Goal: Information Seeking & Learning: Learn about a topic

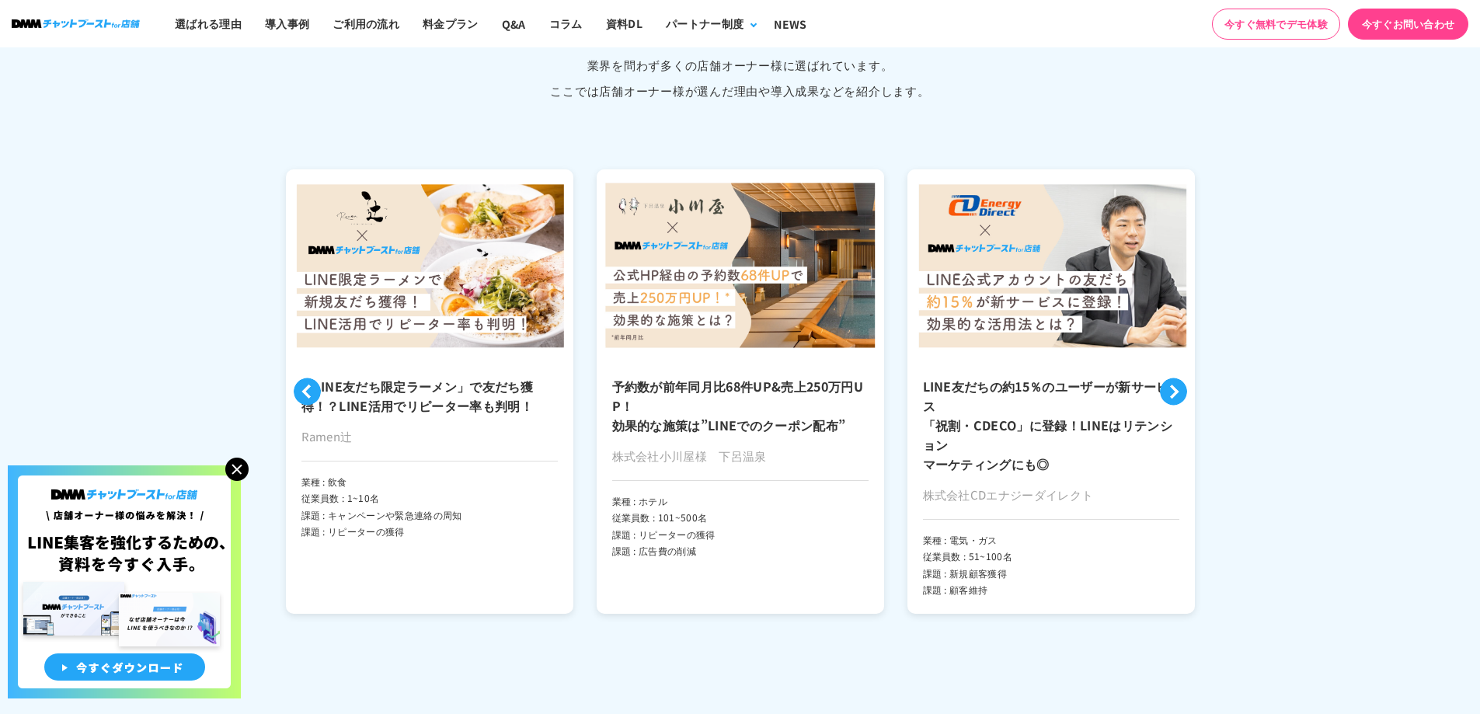
scroll to position [3566, 0]
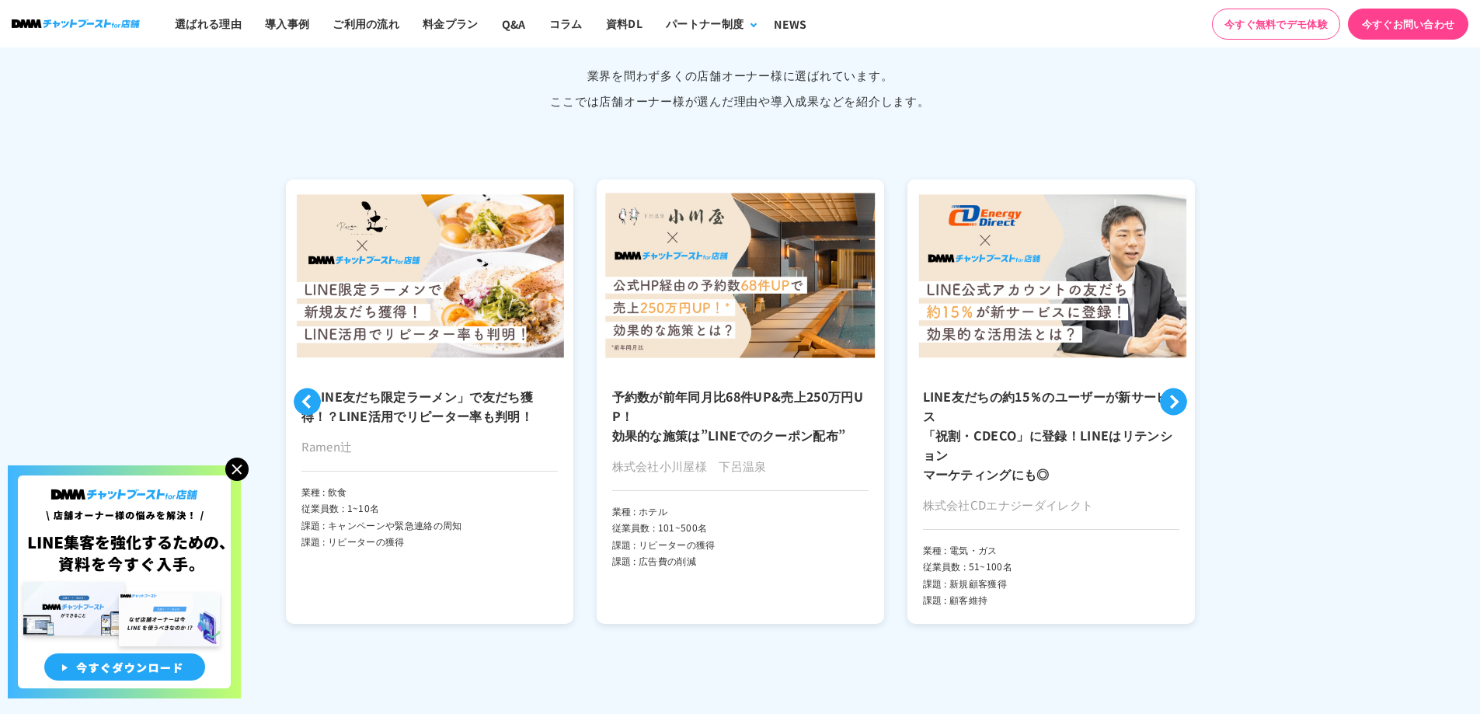
click at [846, 393] on h3 "予約数が前年同月比68件UP&売上250万円UP！ 効果的な施策は”LINEでのクーポン配布”" at bounding box center [740, 416] width 256 height 58
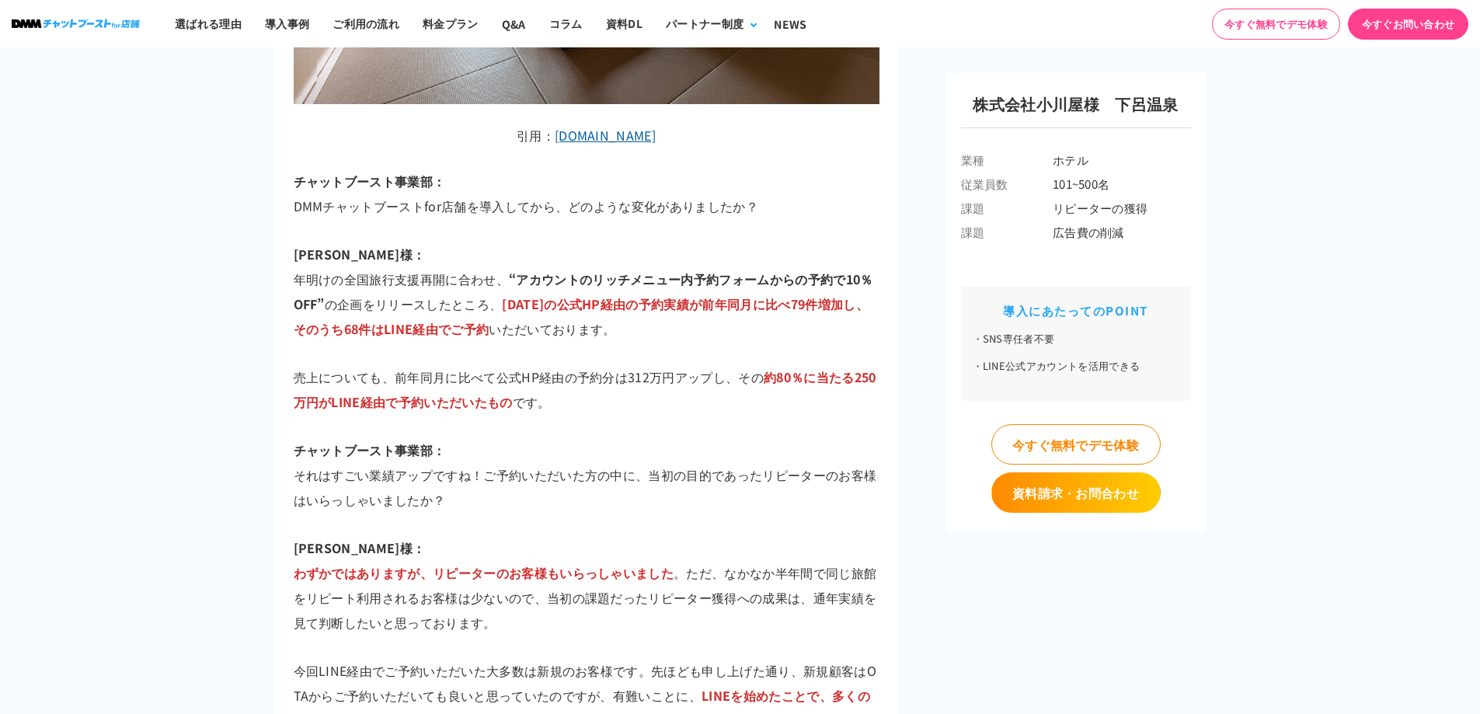
scroll to position [4430, 0]
